Goal: Navigation & Orientation: Find specific page/section

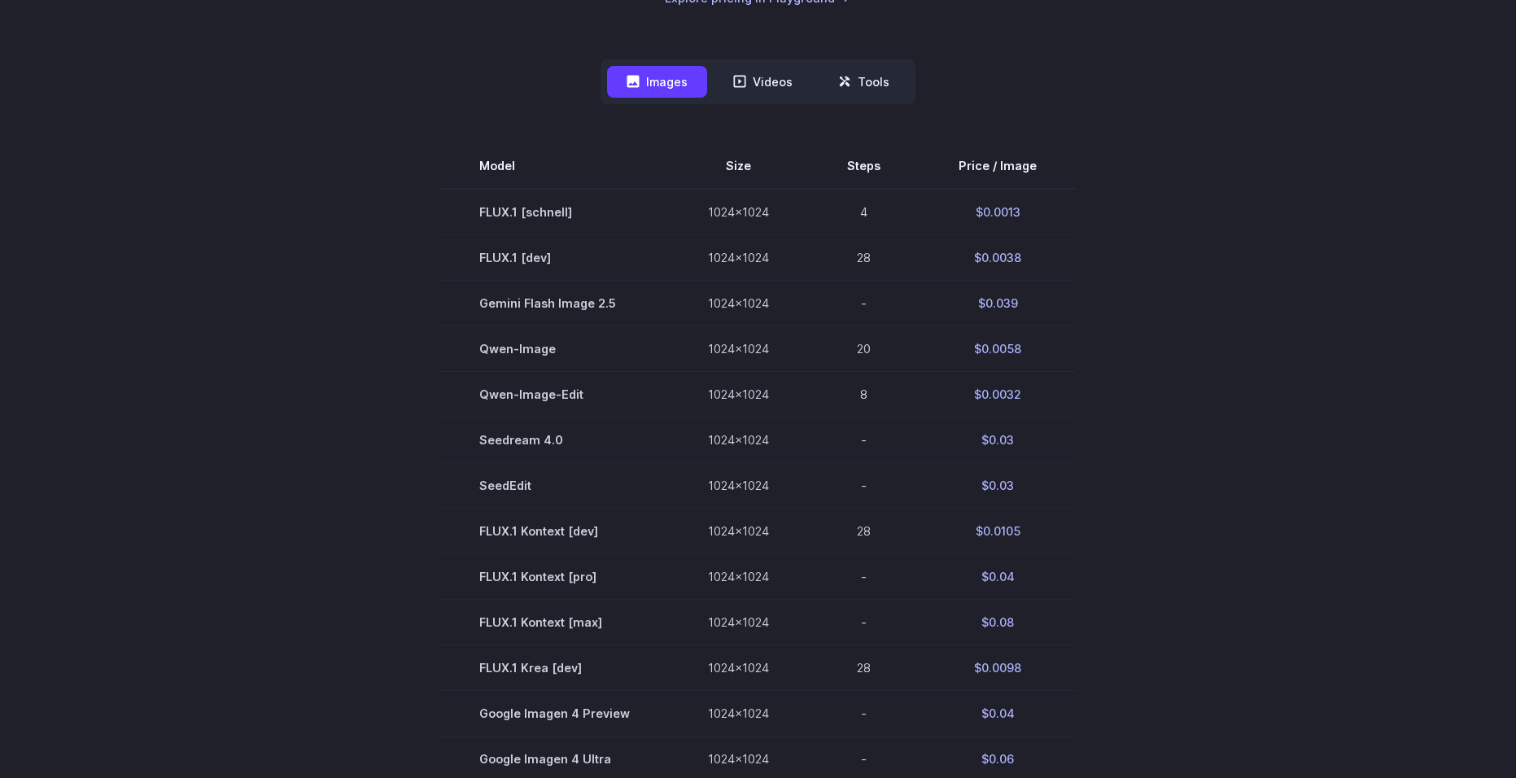
scroll to position [407, 0]
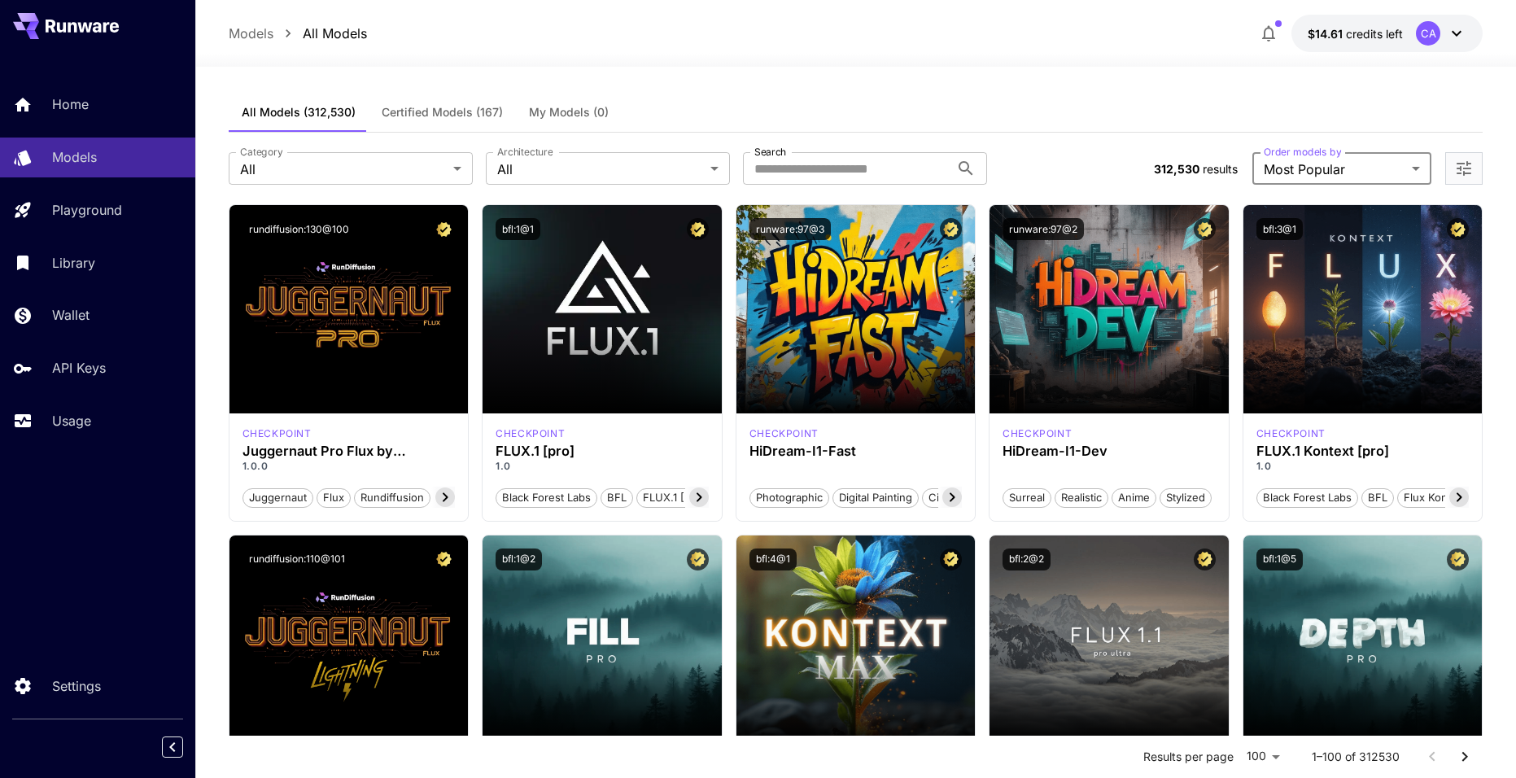
click at [1131, 166] on div "Category All *** Category Architecture All *** Architecture Search Search" at bounding box center [685, 168] width 913 height 33
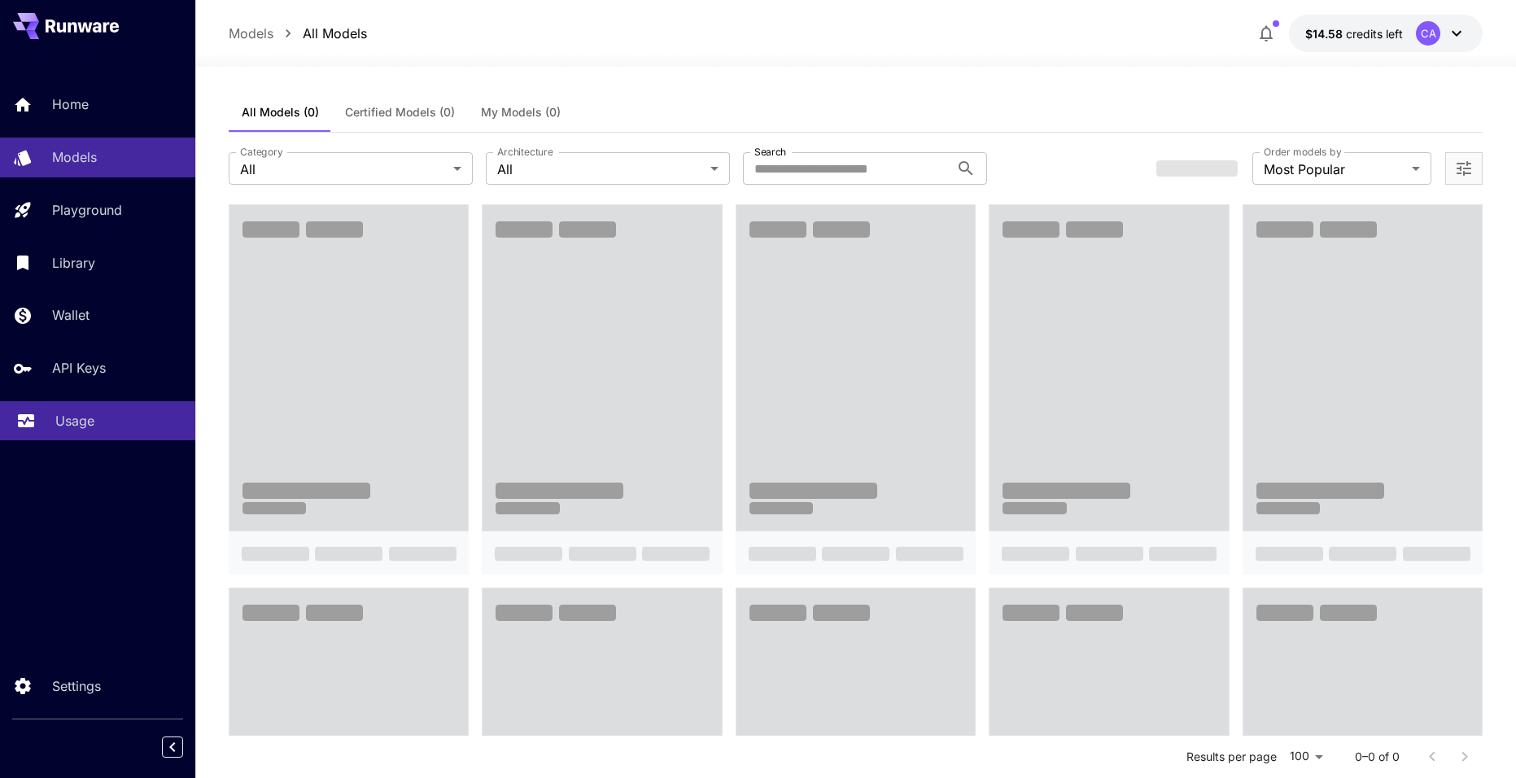
click at [50, 418] on link "Usage" at bounding box center [97, 421] width 195 height 40
